Goal: Task Accomplishment & Management: Use online tool/utility

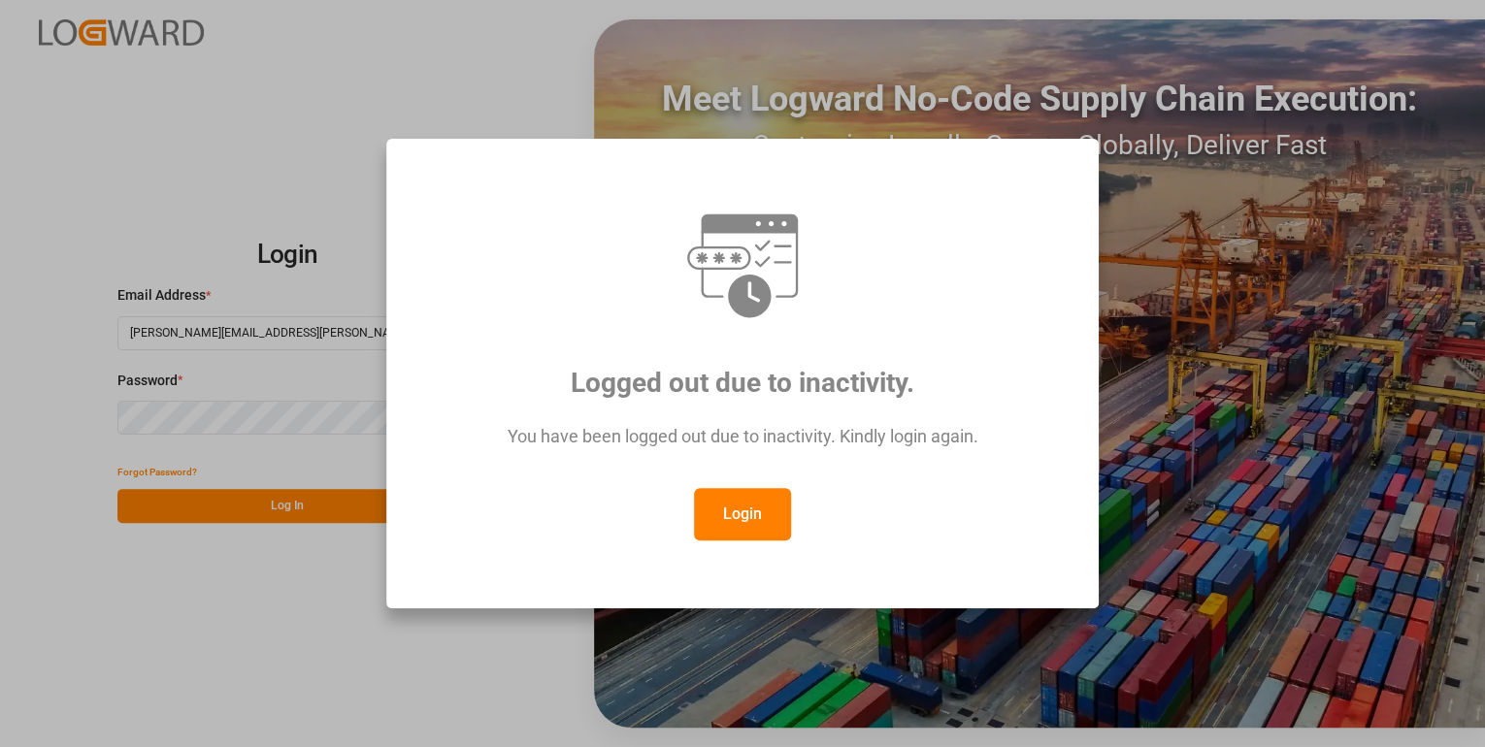
click at [721, 518] on button "Login" at bounding box center [742, 514] width 97 height 52
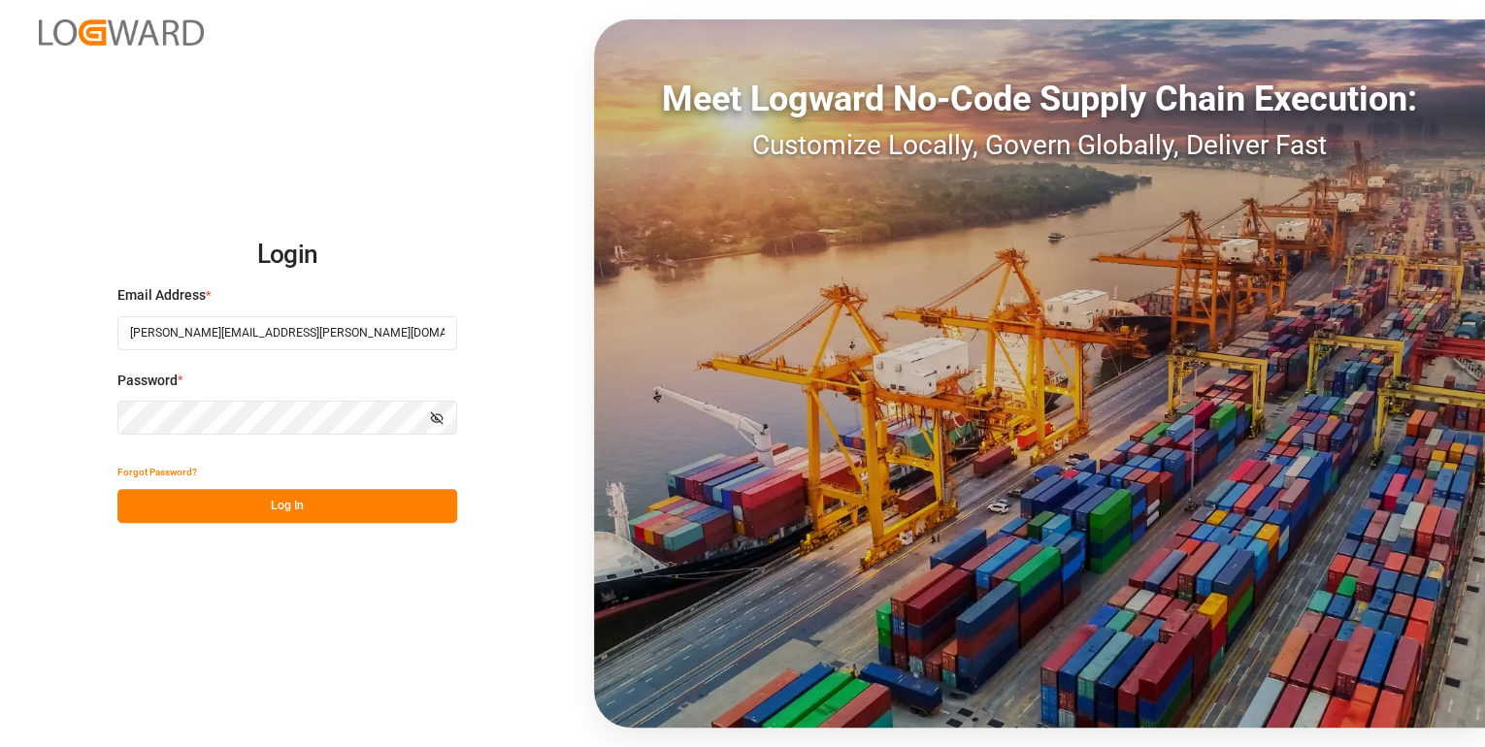
click at [333, 520] on button "Log In" at bounding box center [287, 506] width 340 height 34
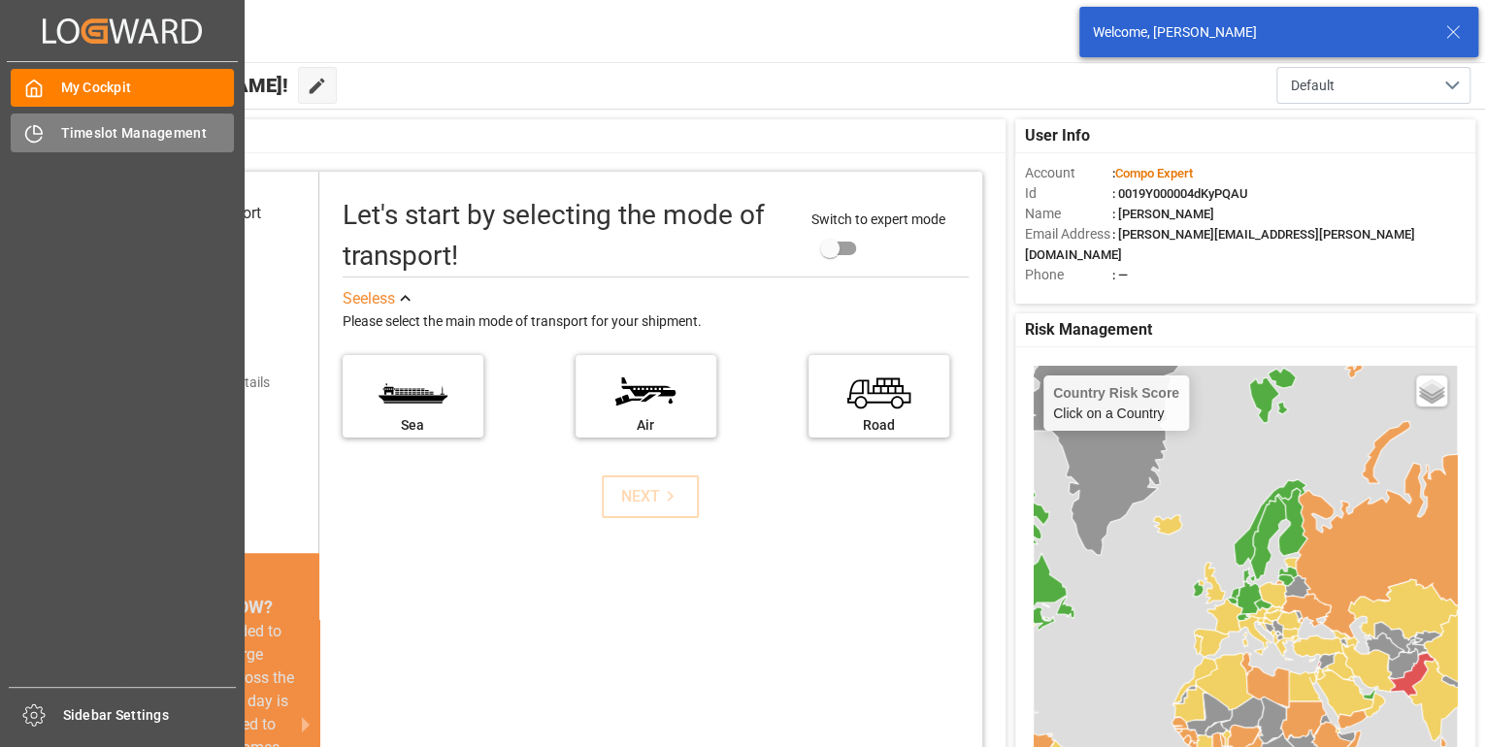
click at [39, 127] on icon at bounding box center [38, 130] width 8 height 8
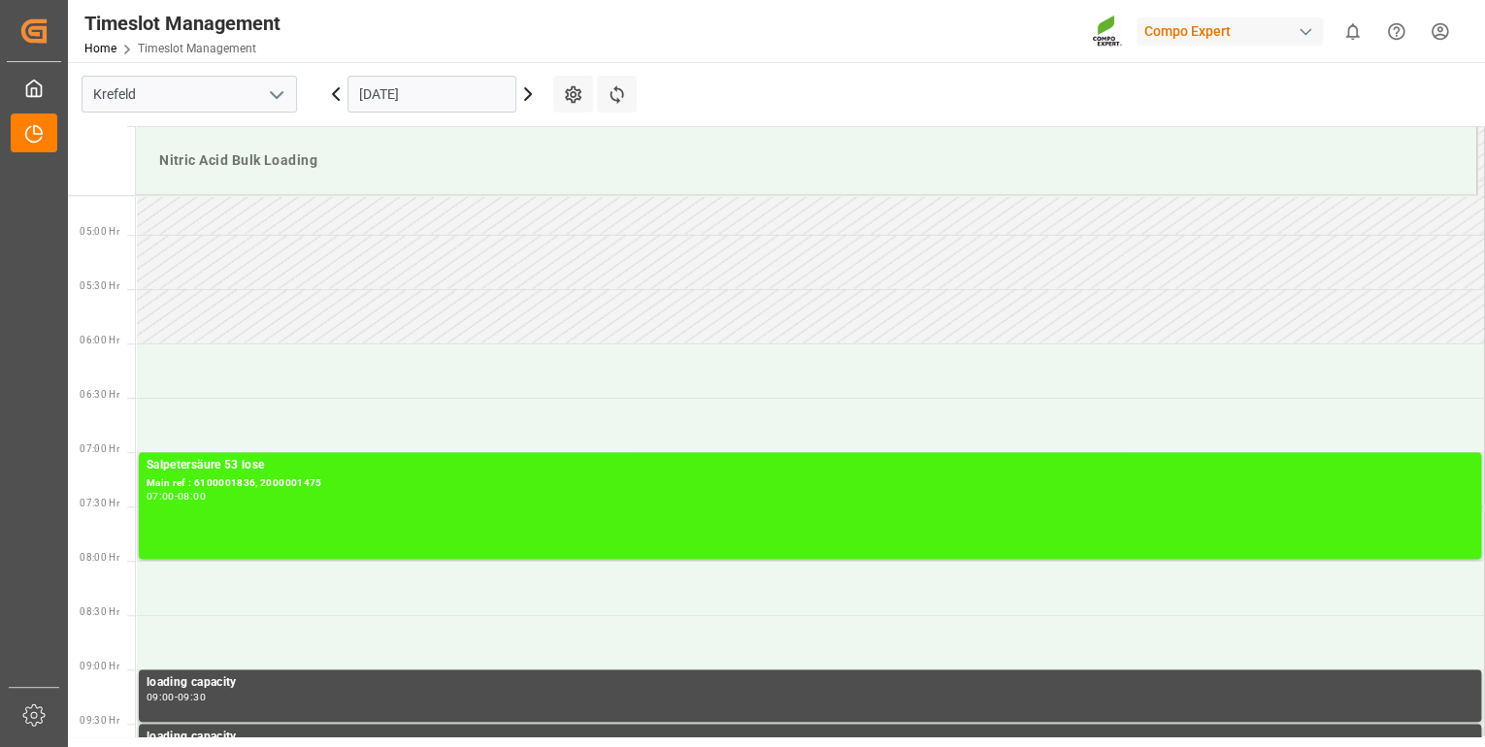
scroll to position [531, 0]
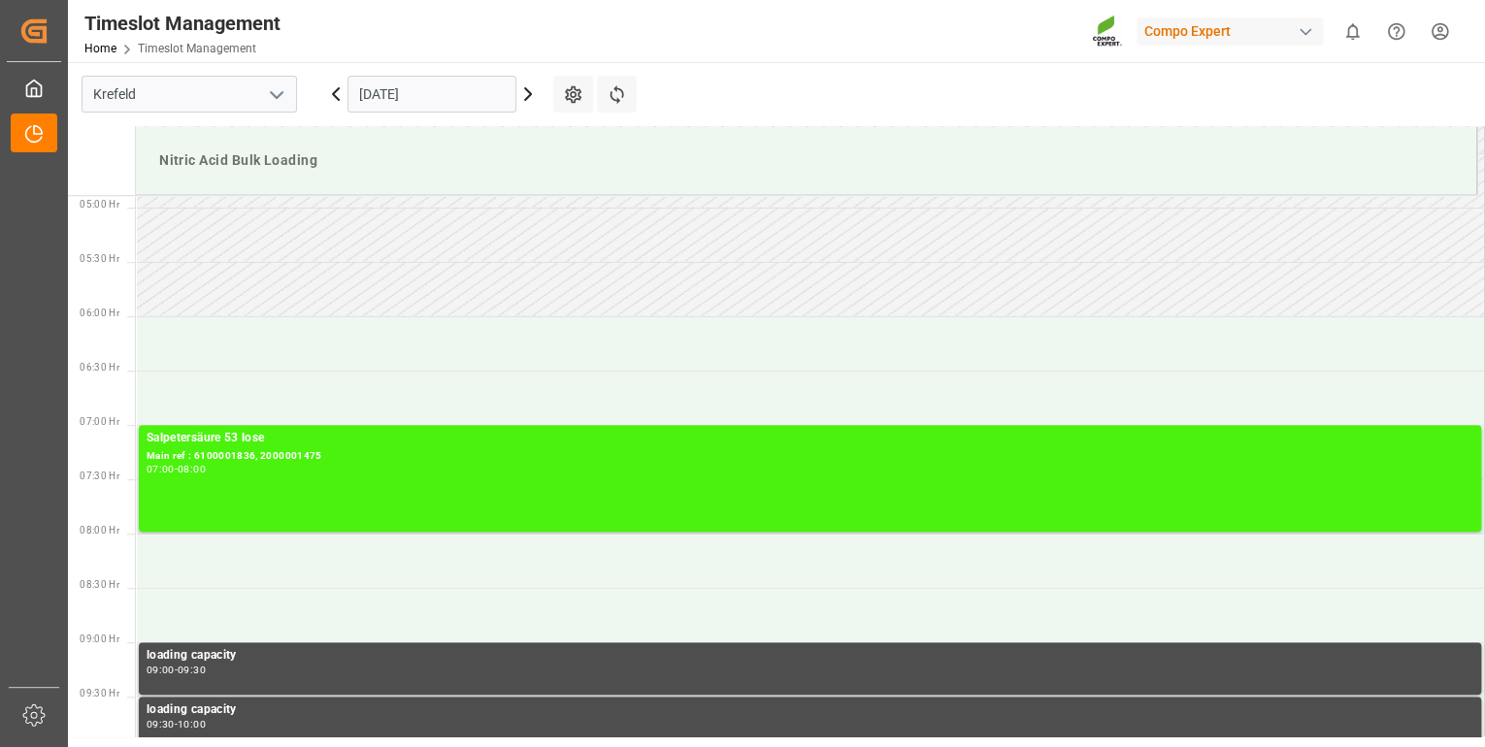
click at [528, 91] on icon at bounding box center [528, 94] width 6 height 12
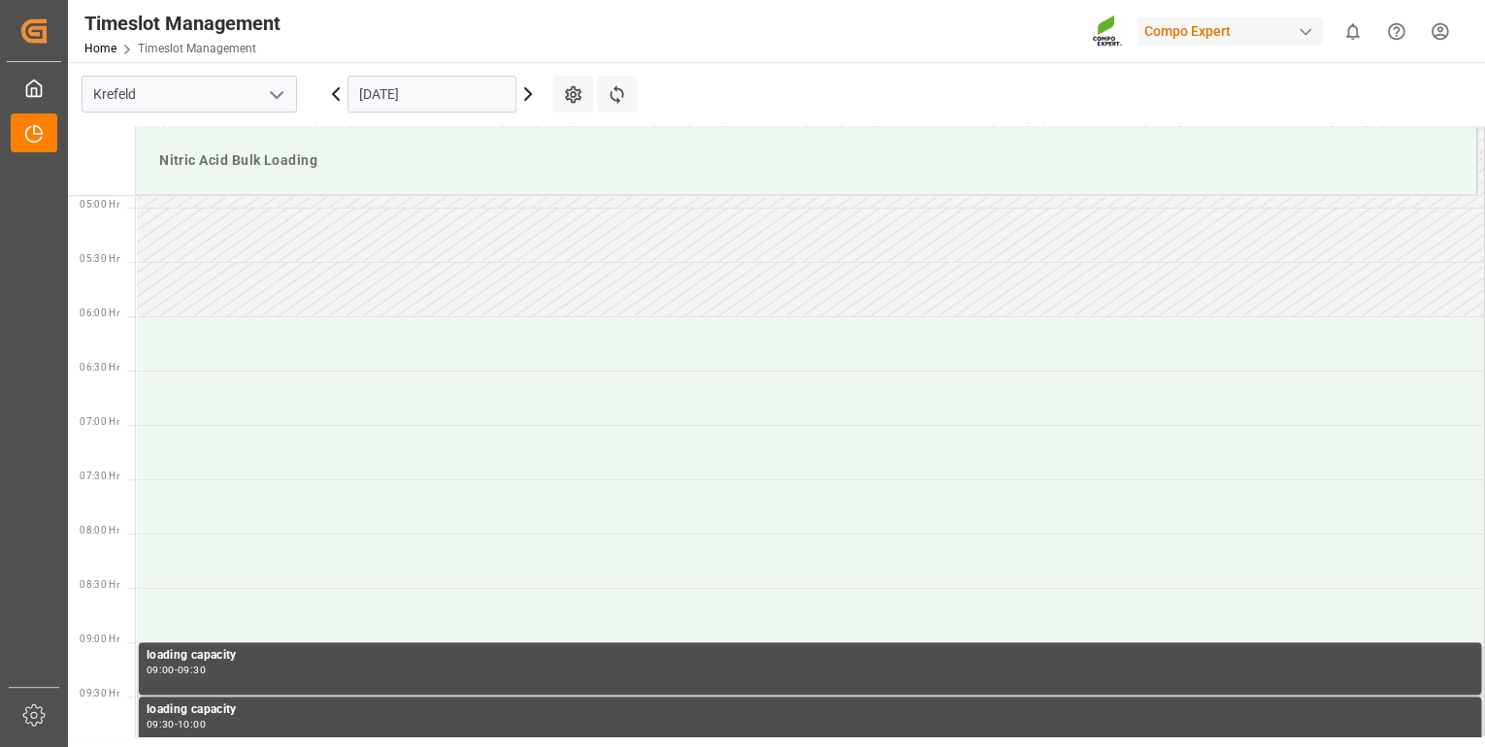
click at [528, 92] on icon at bounding box center [527, 93] width 23 height 23
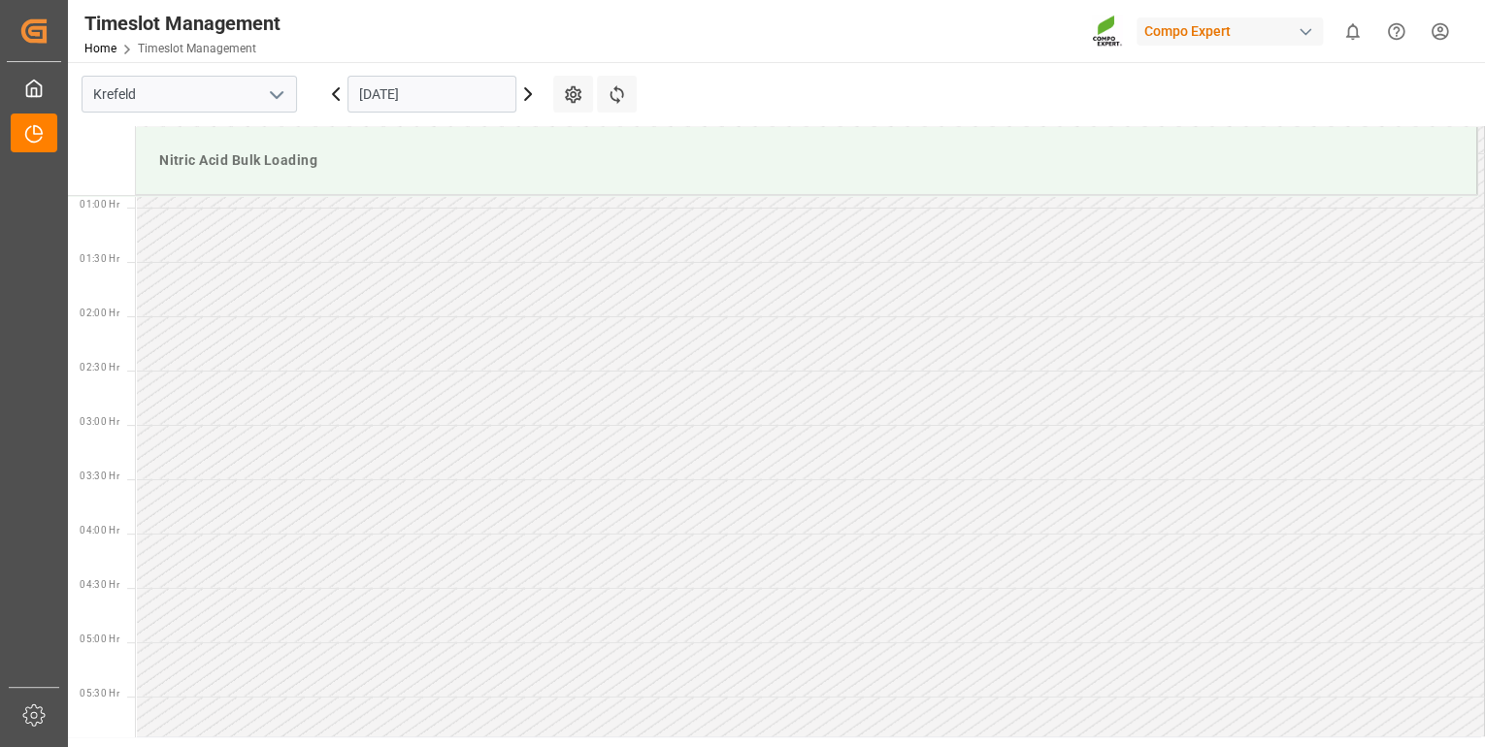
scroll to position [65, 0]
